Goal: Navigation & Orientation: Find specific page/section

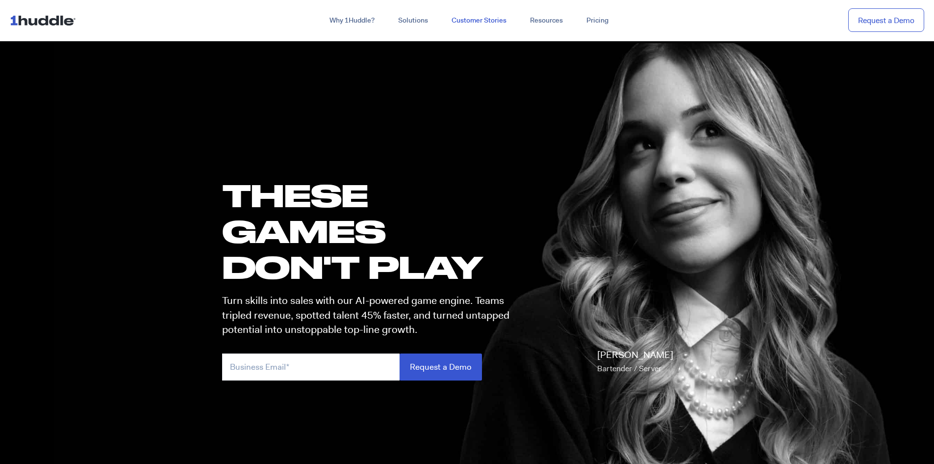
click at [490, 18] on link "Customer Stories" at bounding box center [479, 21] width 78 height 18
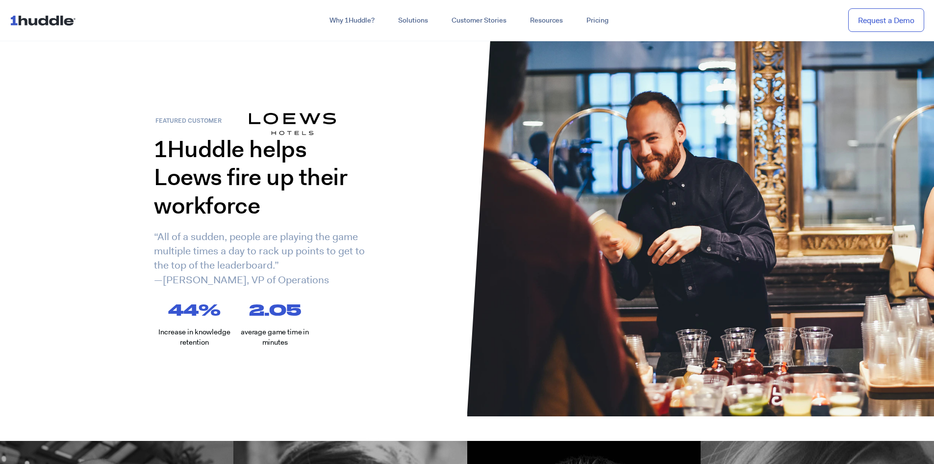
click at [57, 30] on link at bounding box center [45, 20] width 70 height 21
